Goal: Information Seeking & Learning: Find specific fact

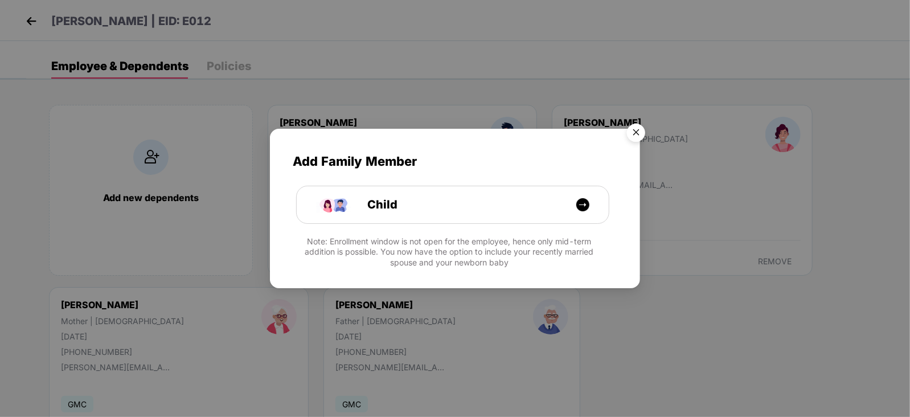
click at [643, 137] on img "Close" at bounding box center [636, 134] width 32 height 32
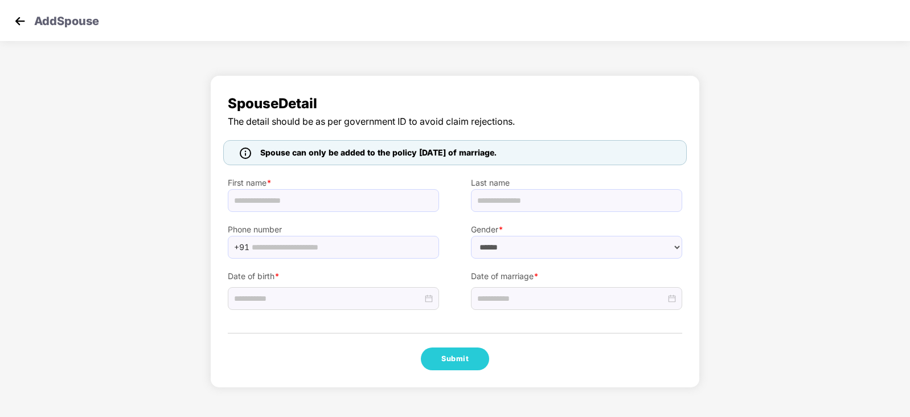
select select "******"
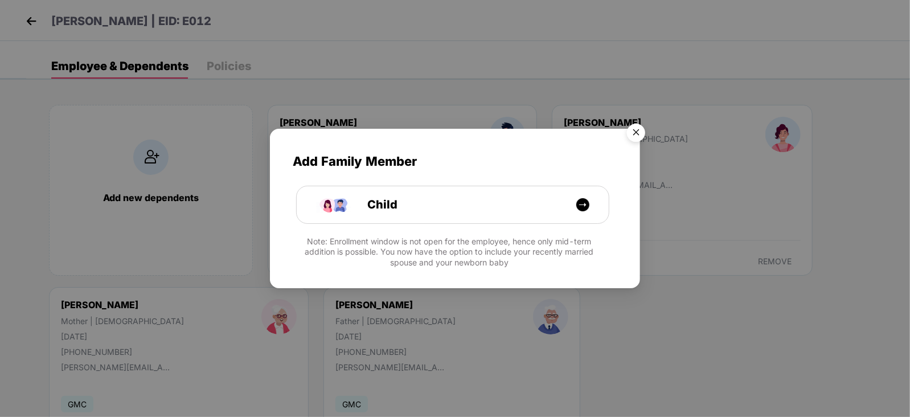
click at [635, 134] on img "Close" at bounding box center [636, 134] width 32 height 32
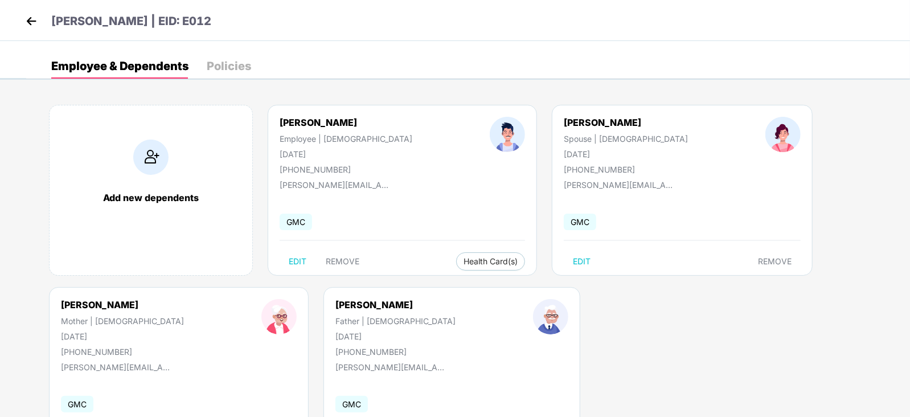
click at [28, 21] on img at bounding box center [31, 21] width 17 height 17
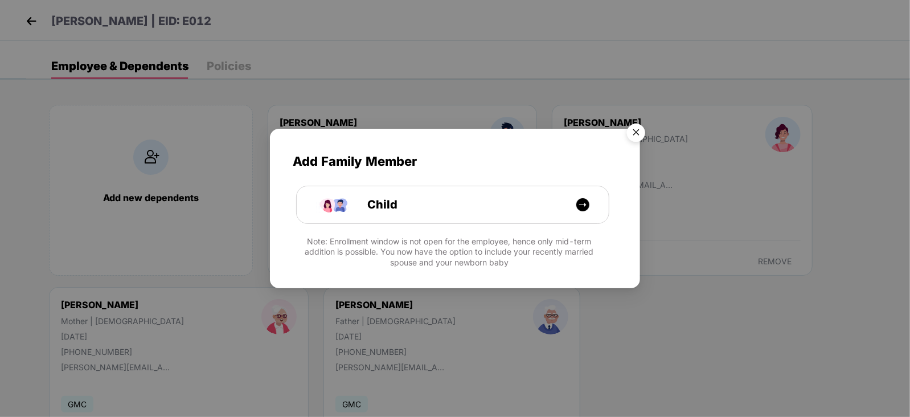
click at [632, 131] on img "Close" at bounding box center [636, 134] width 32 height 32
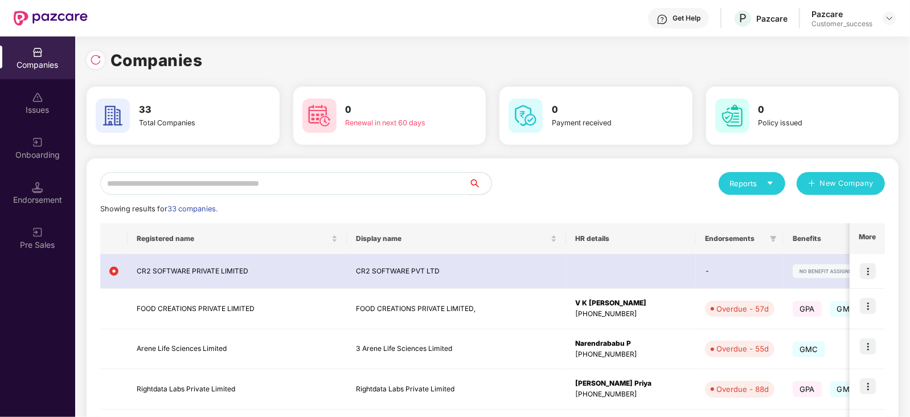
click at [197, 180] on input "text" at bounding box center [284, 183] width 368 height 23
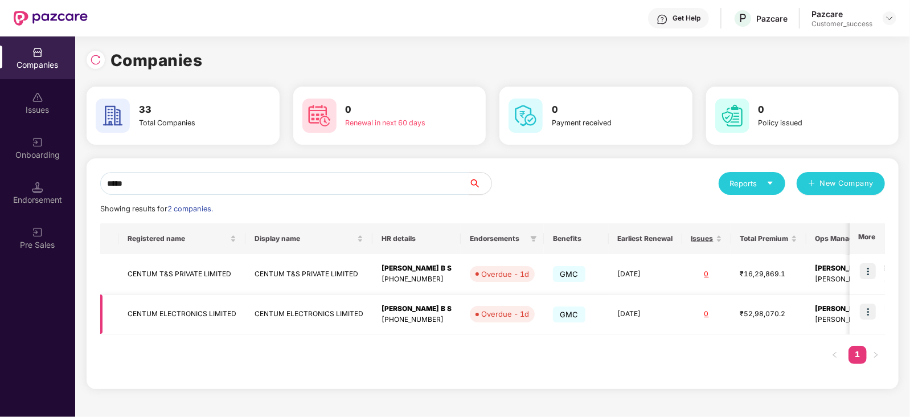
type input "*****"
click at [865, 317] on img at bounding box center [868, 311] width 16 height 16
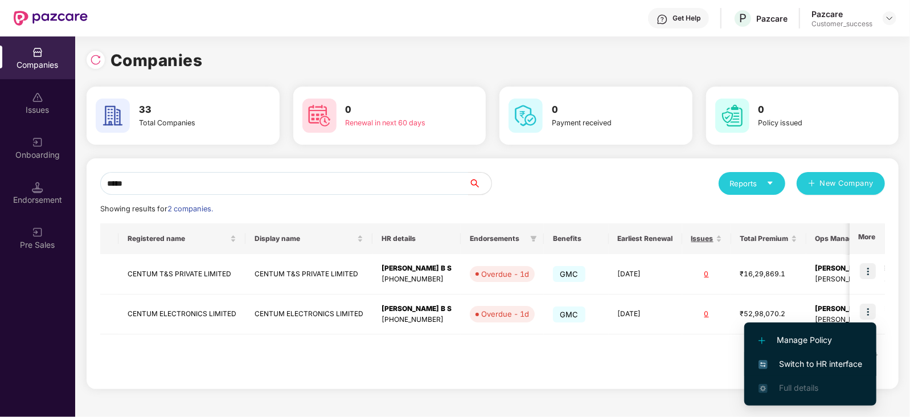
click at [825, 363] on span "Switch to HR interface" at bounding box center [810, 363] width 104 height 13
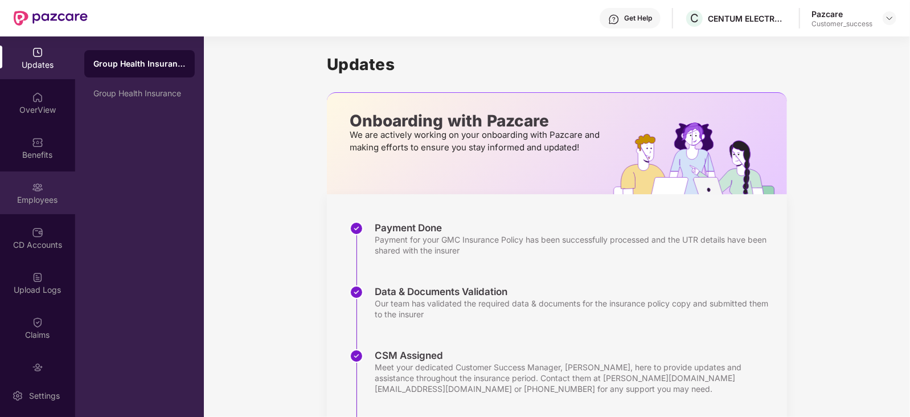
click at [38, 184] on img at bounding box center [37, 187] width 11 height 11
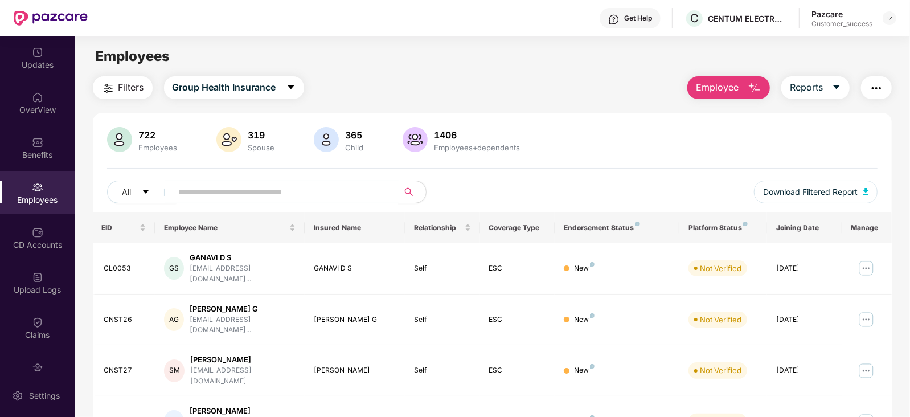
click at [194, 190] on input "text" at bounding box center [281, 191] width 204 height 17
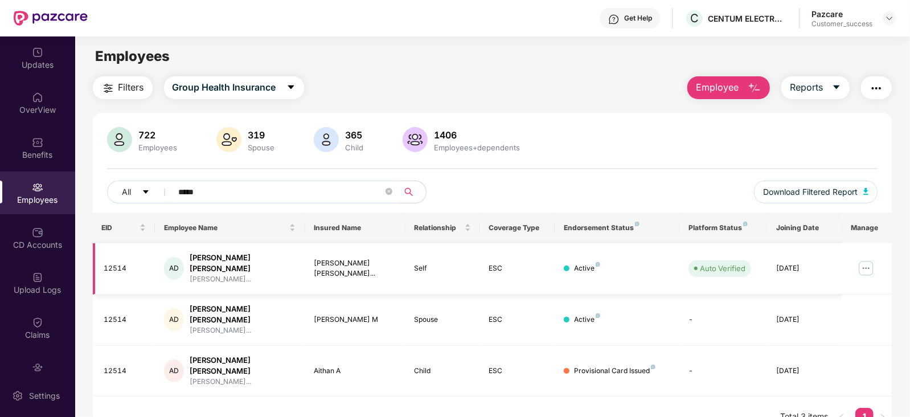
type input "*****"
click at [862, 262] on img at bounding box center [866, 268] width 18 height 18
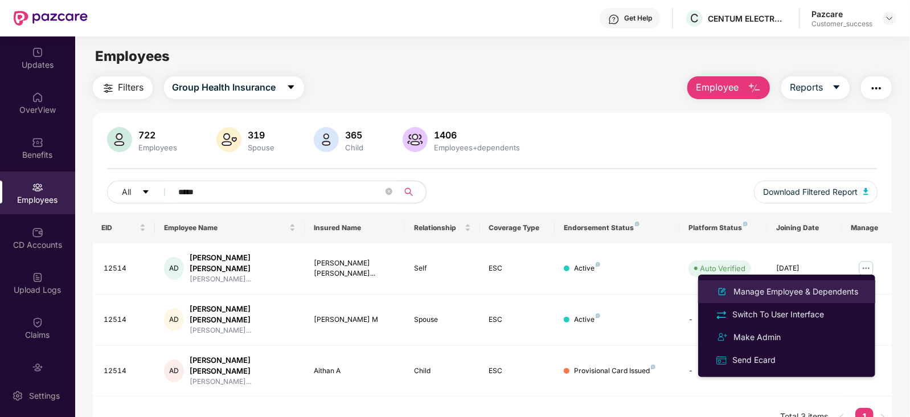
click at [788, 285] on div "Manage Employee & Dependents" at bounding box center [795, 291] width 129 height 13
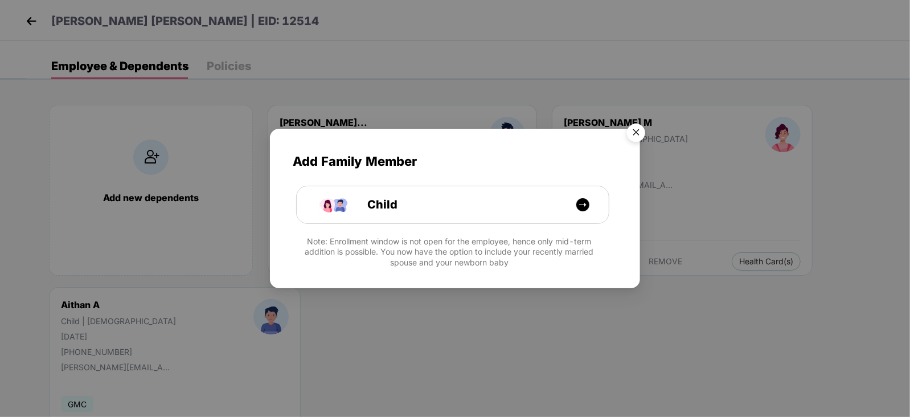
click at [635, 126] on img "Close" at bounding box center [636, 134] width 32 height 32
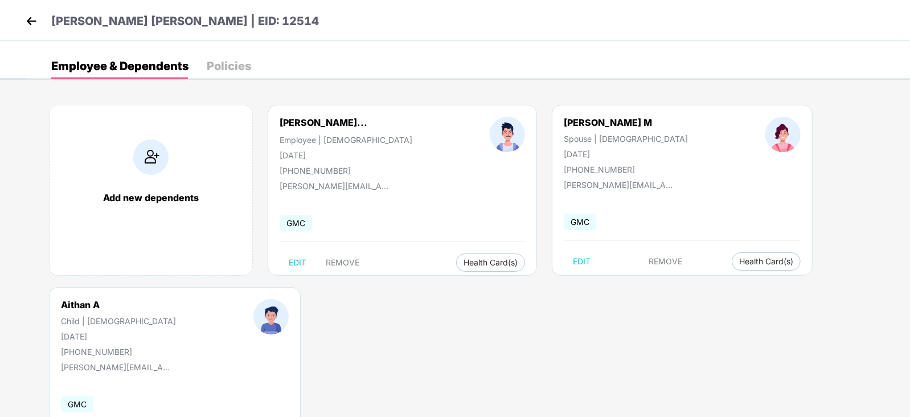
drag, startPoint x: 279, startPoint y: 124, endPoint x: 390, endPoint y: 124, distance: 111.0
click at [390, 124] on div "Anthony Rozario Dani... Employee | Male 15 Jan 1990 +919880749635" at bounding box center [346, 146] width 210 height 59
copy div "Anthony Rozario Dani..."
drag, startPoint x: 324, startPoint y: 151, endPoint x: 274, endPoint y: 154, distance: 50.2
click at [274, 154] on div "Anthony Rozario Dani... Employee | Male 15 Jan 1990 +919880749635" at bounding box center [346, 146] width 210 height 59
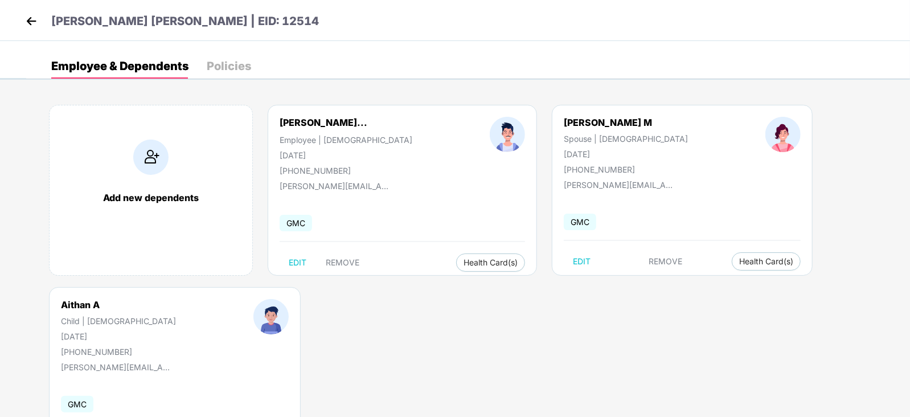
copy div "15 Jan 1990"
